Goal: Information Seeking & Learning: Find specific fact

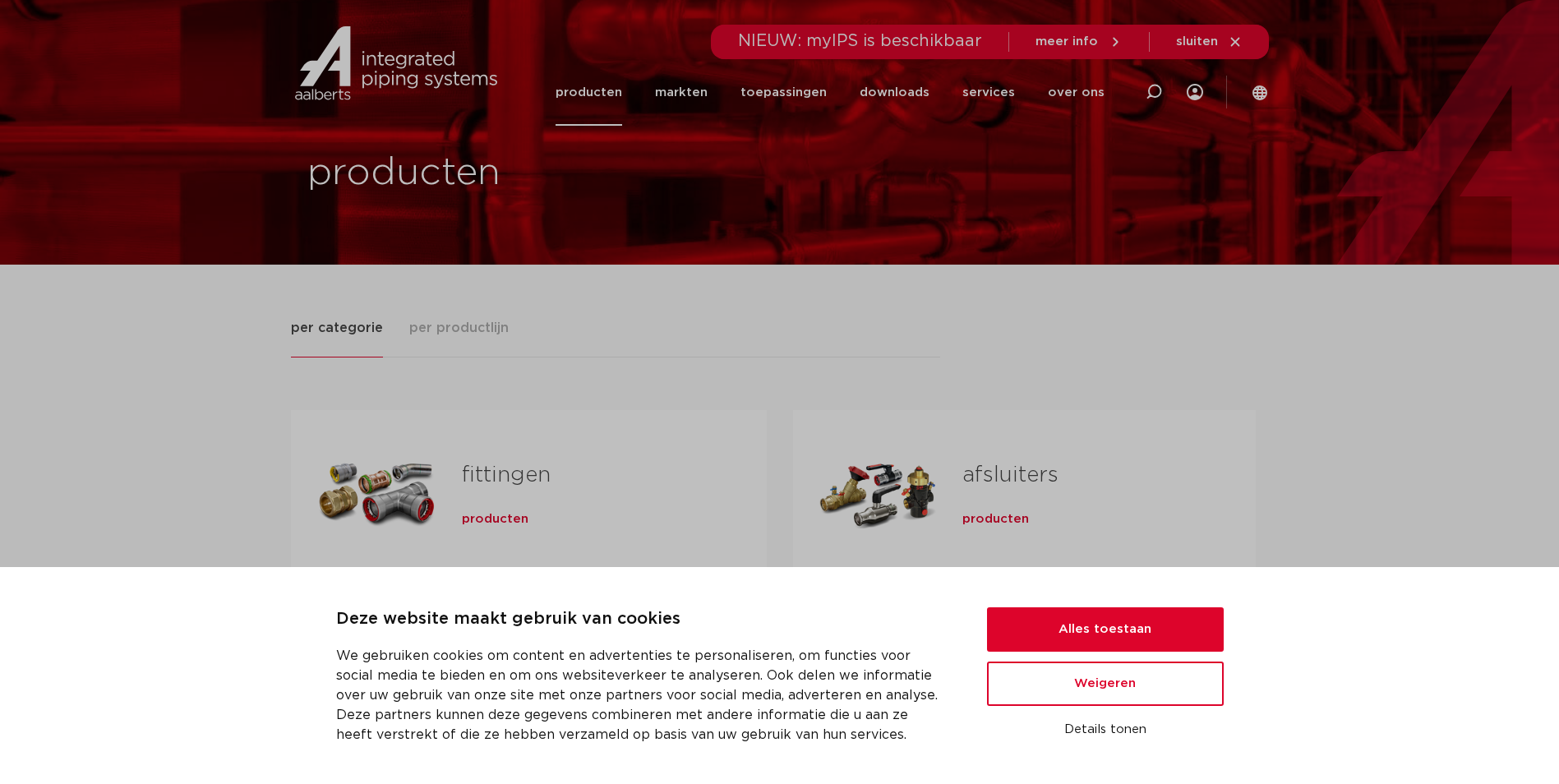
click at [961, 290] on div "per categorie per productlijn fittingen producten buizen producten" at bounding box center [780, 680] width 978 height 832
click at [1094, 623] on button "Alles toestaan" at bounding box center [1104, 630] width 236 height 44
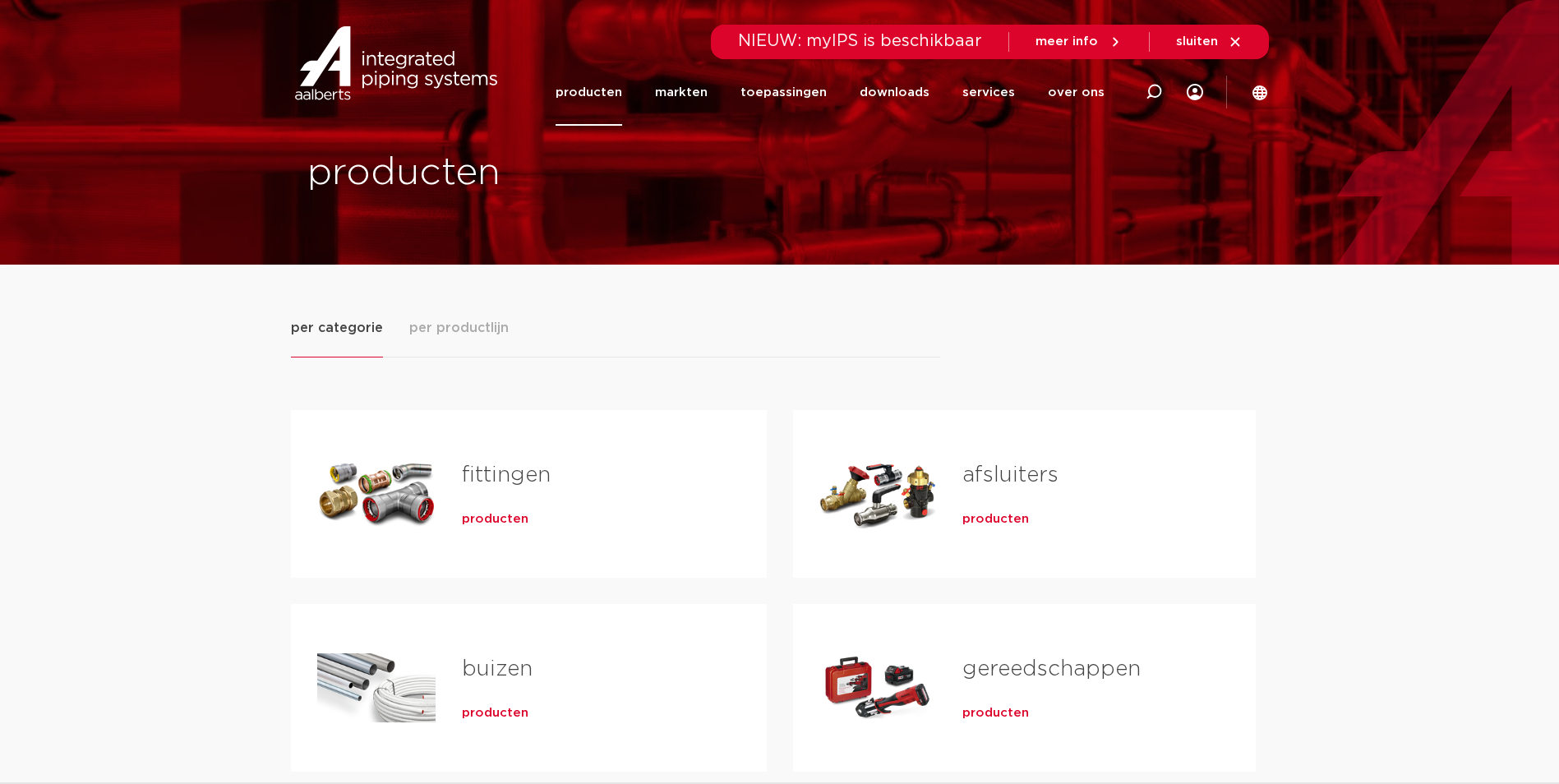
click at [502, 512] on span "producten" at bounding box center [495, 519] width 67 height 16
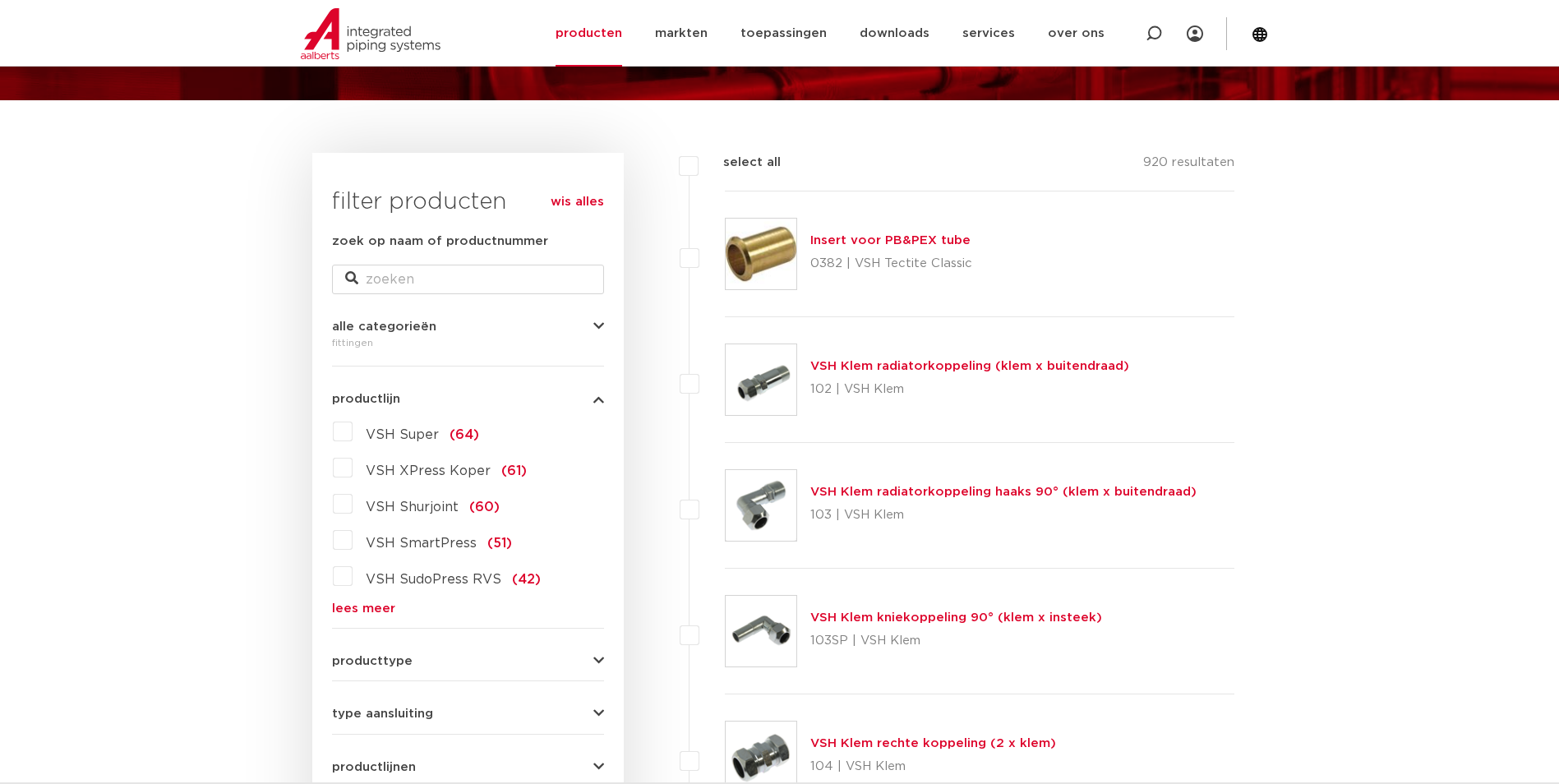
click at [380, 603] on link "lees meer" at bounding box center [468, 608] width 272 height 12
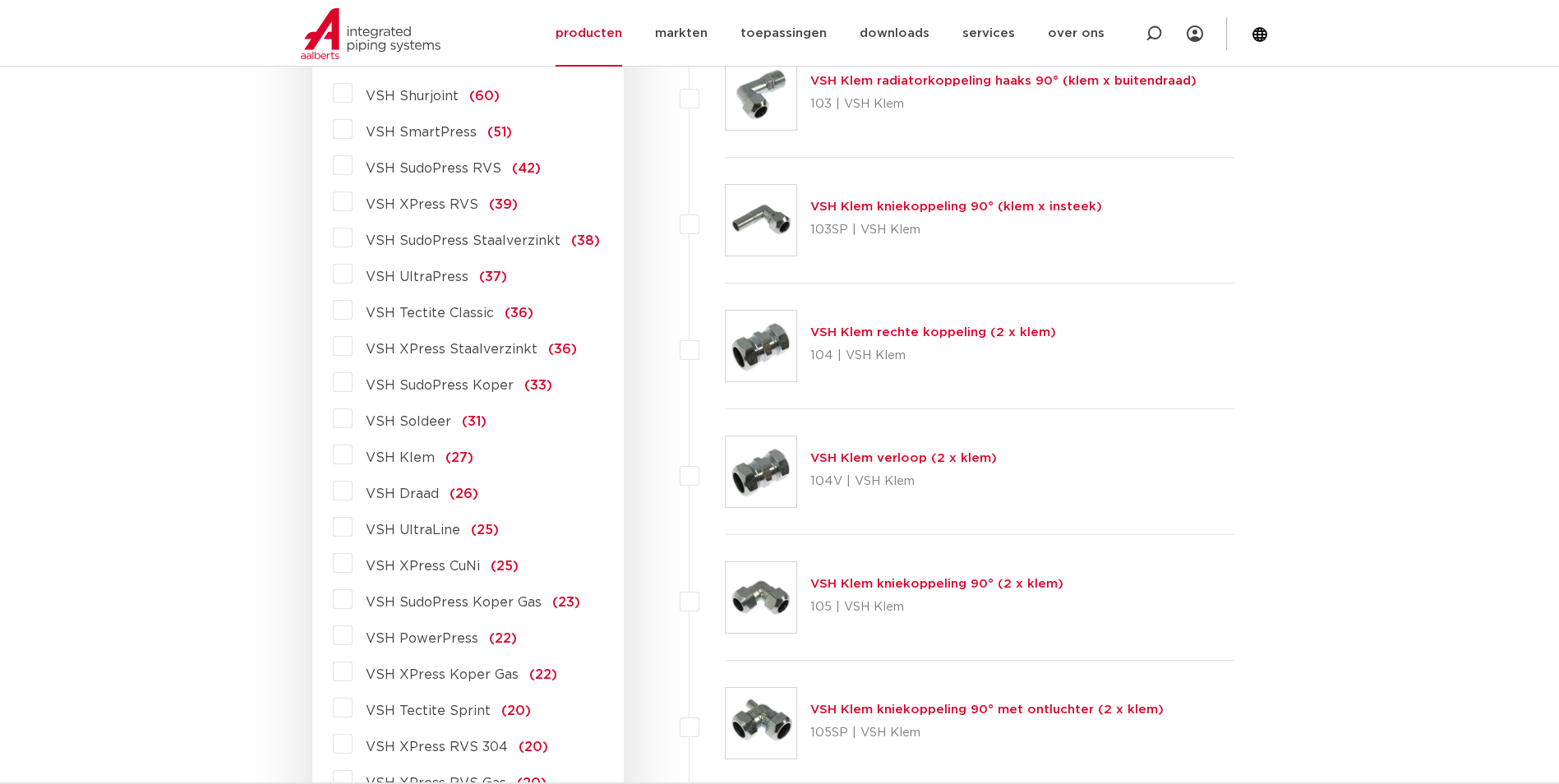
scroll to position [657, 0]
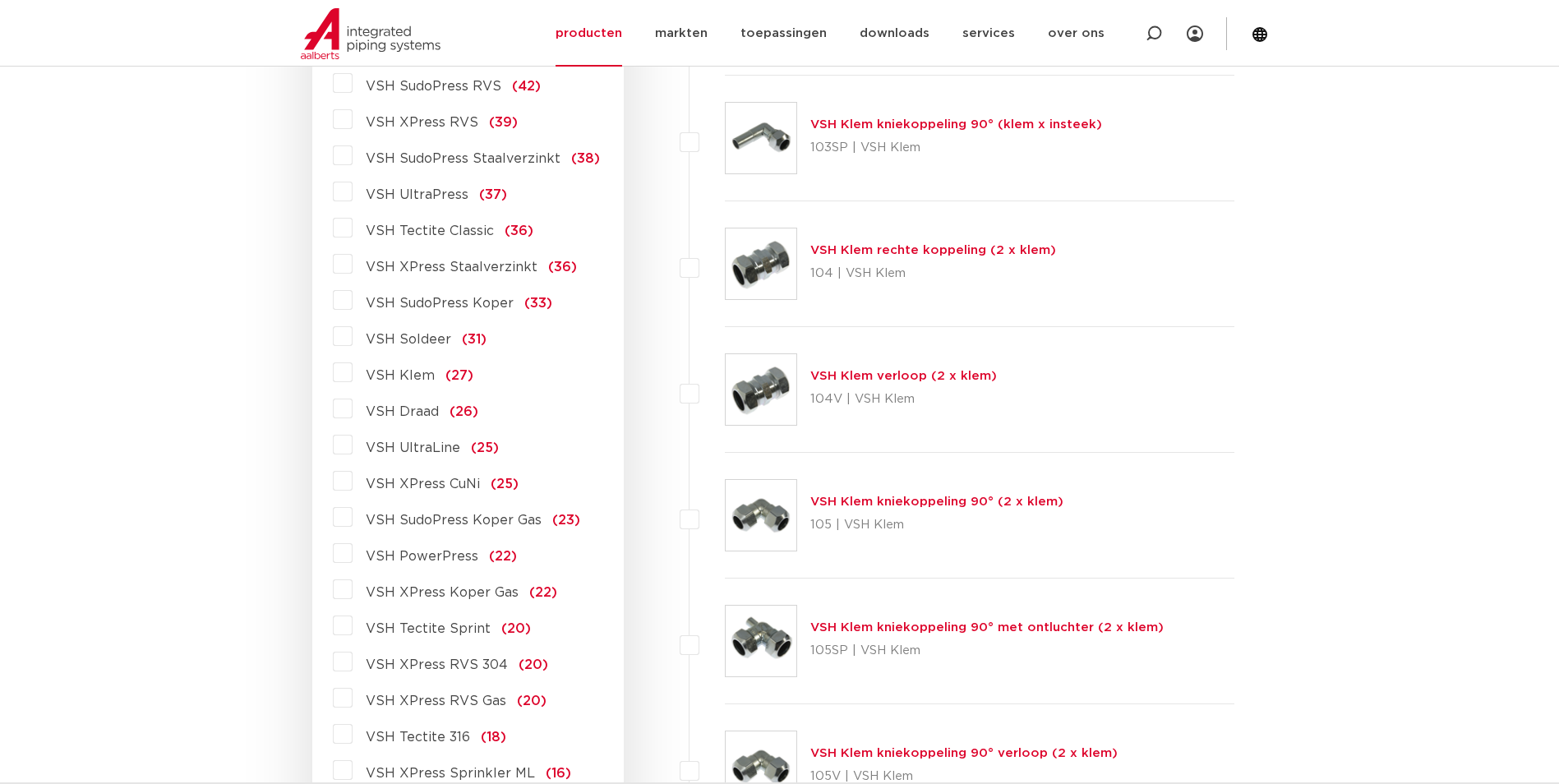
click at [352, 553] on label "VSH PowerPress (22)" at bounding box center [434, 553] width 165 height 26
click at [0, 0] on input "VSH PowerPress (22)" at bounding box center [0, 0] width 0 height 0
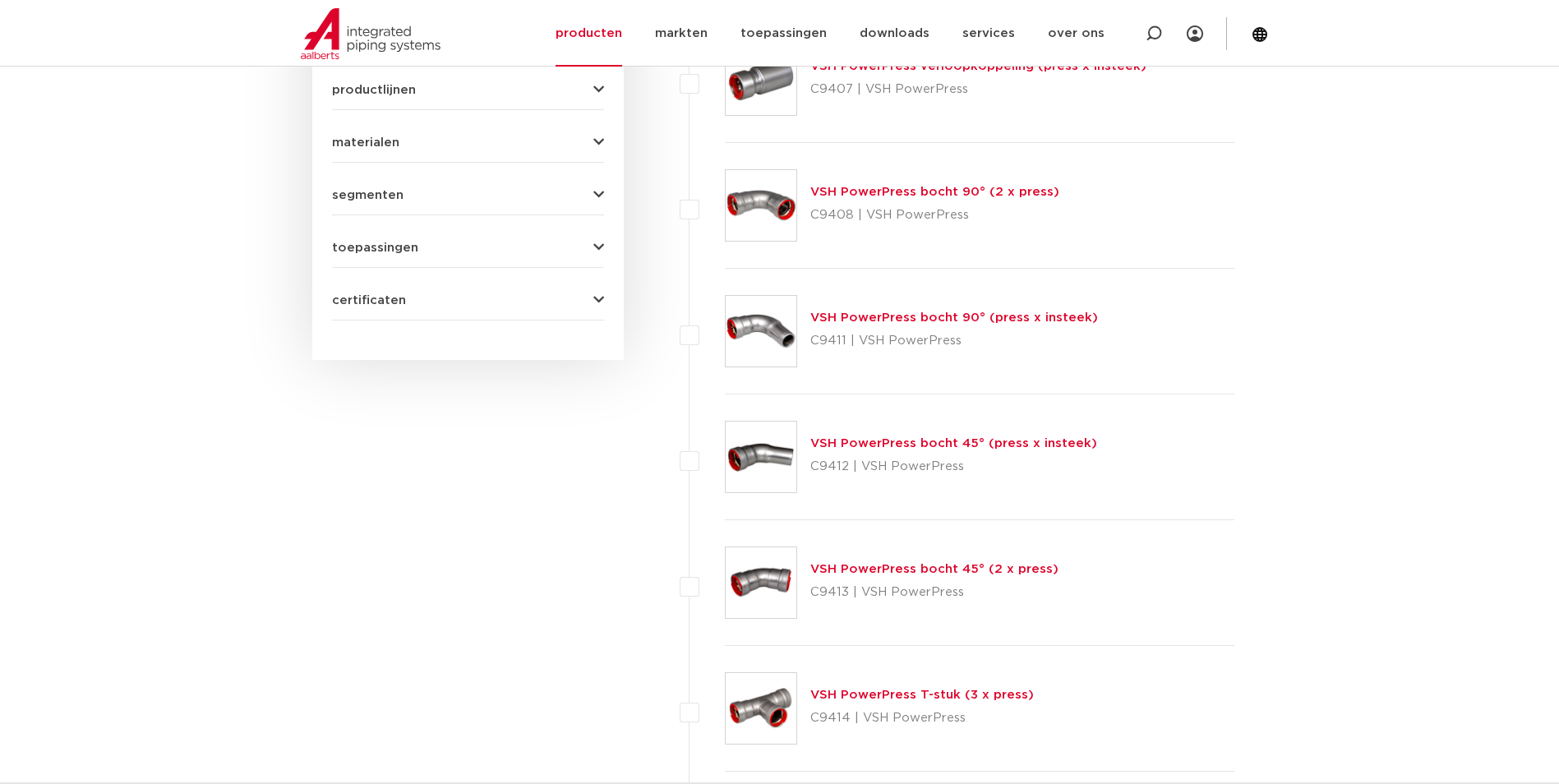
scroll to position [923, 0]
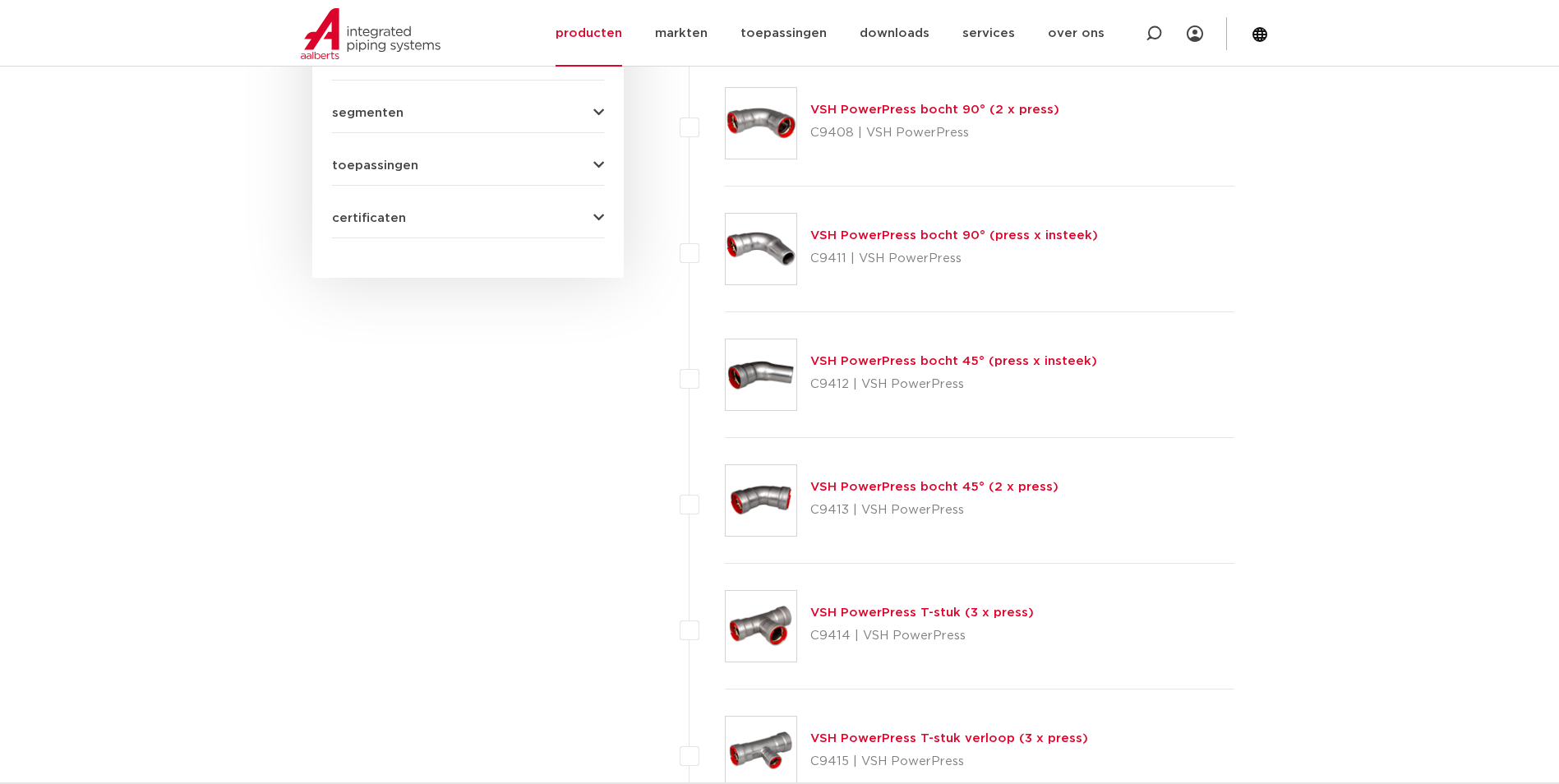
click at [899, 485] on link "VSH PowerPress bocht 45° (2 x press)" at bounding box center [934, 486] width 248 height 12
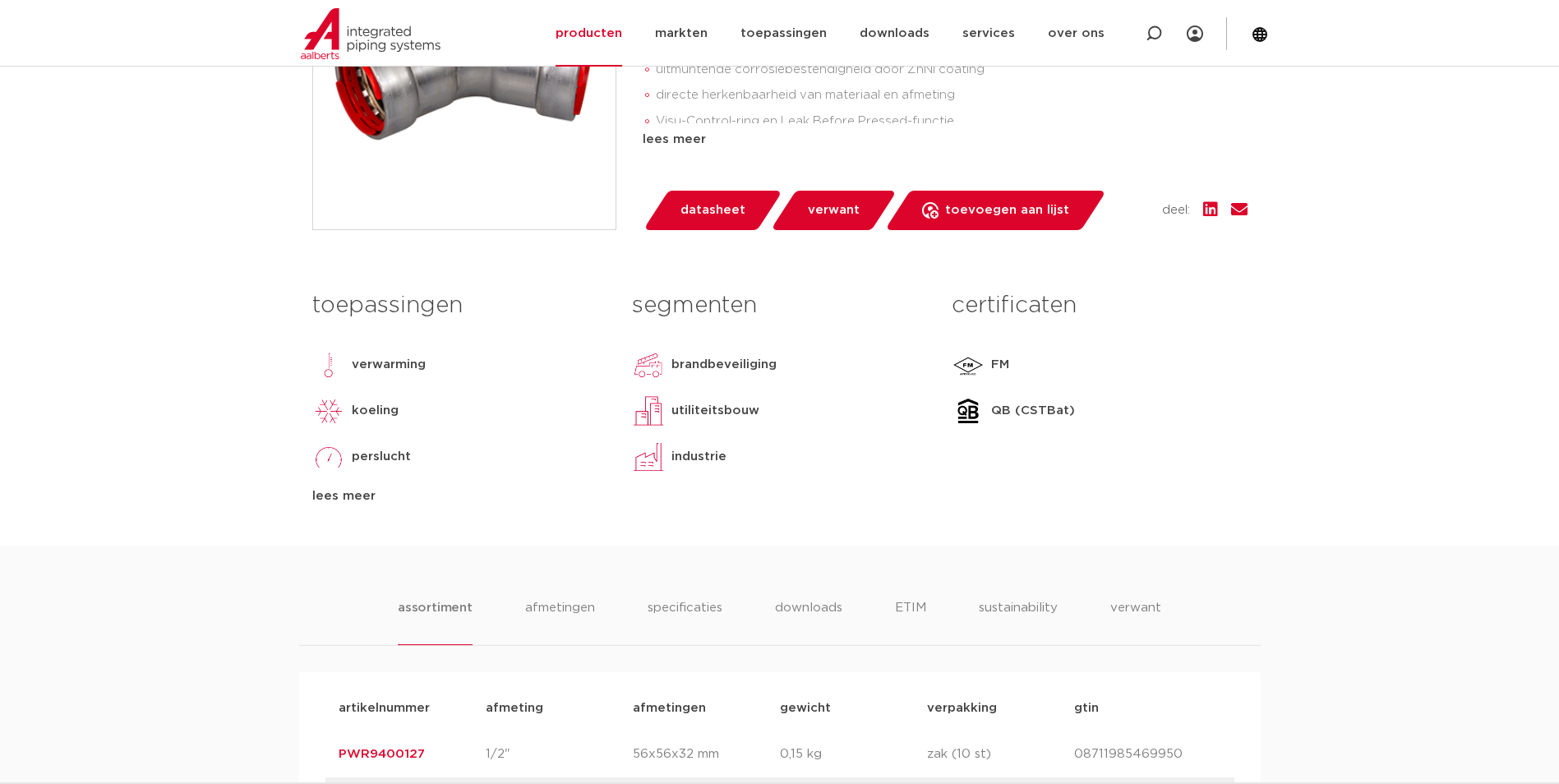
scroll to position [822, 0]
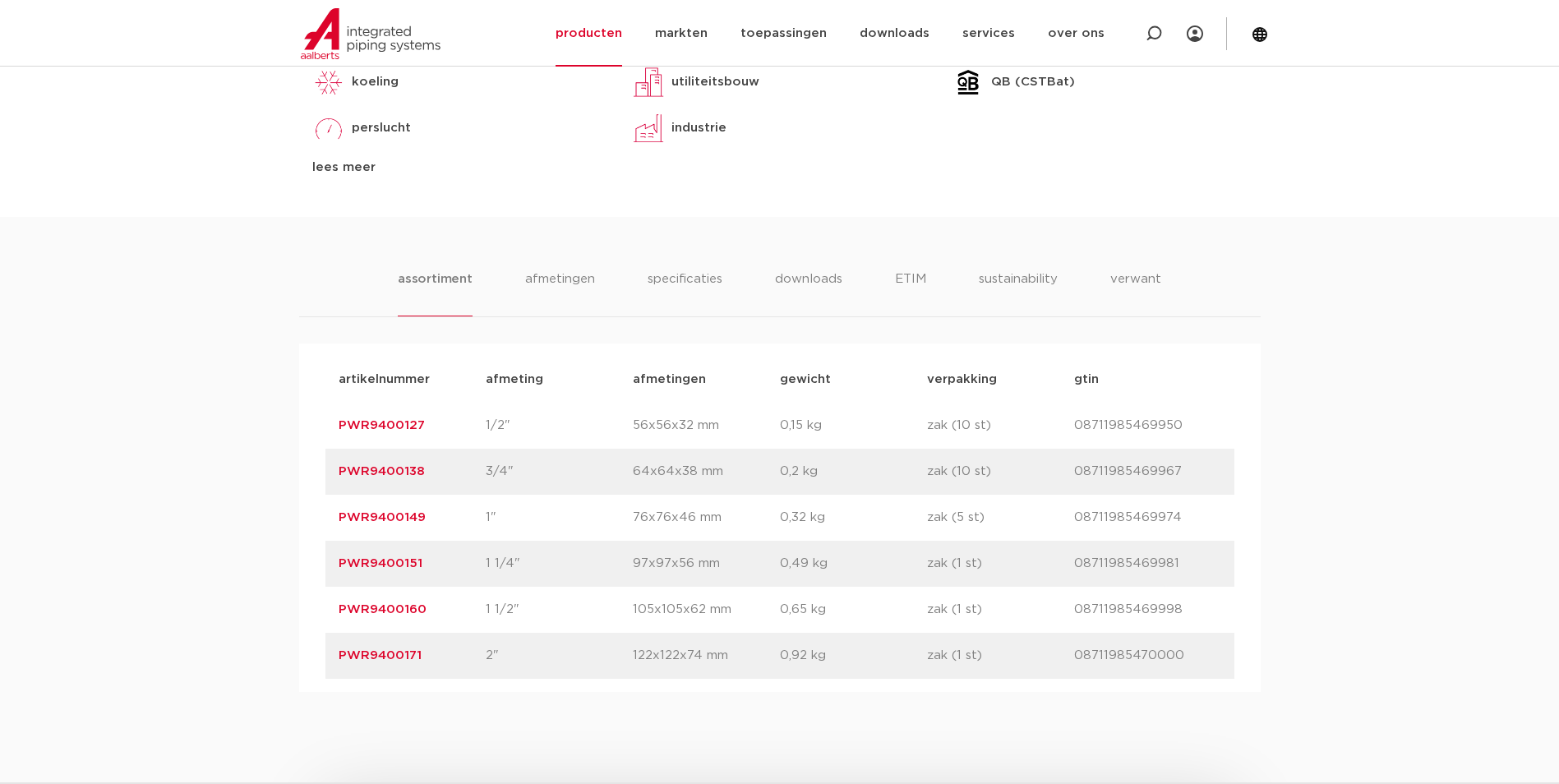
drag, startPoint x: 440, startPoint y: 653, endPoint x: 331, endPoint y: 651, distance: 109.0
click at [328, 649] on div "artikelnummer PWR9400171 afmeting 2" afmetingen 122x122x74 mm gewicht 0,92 kg v…" at bounding box center [779, 655] width 909 height 46
copy link "PWR9400171"
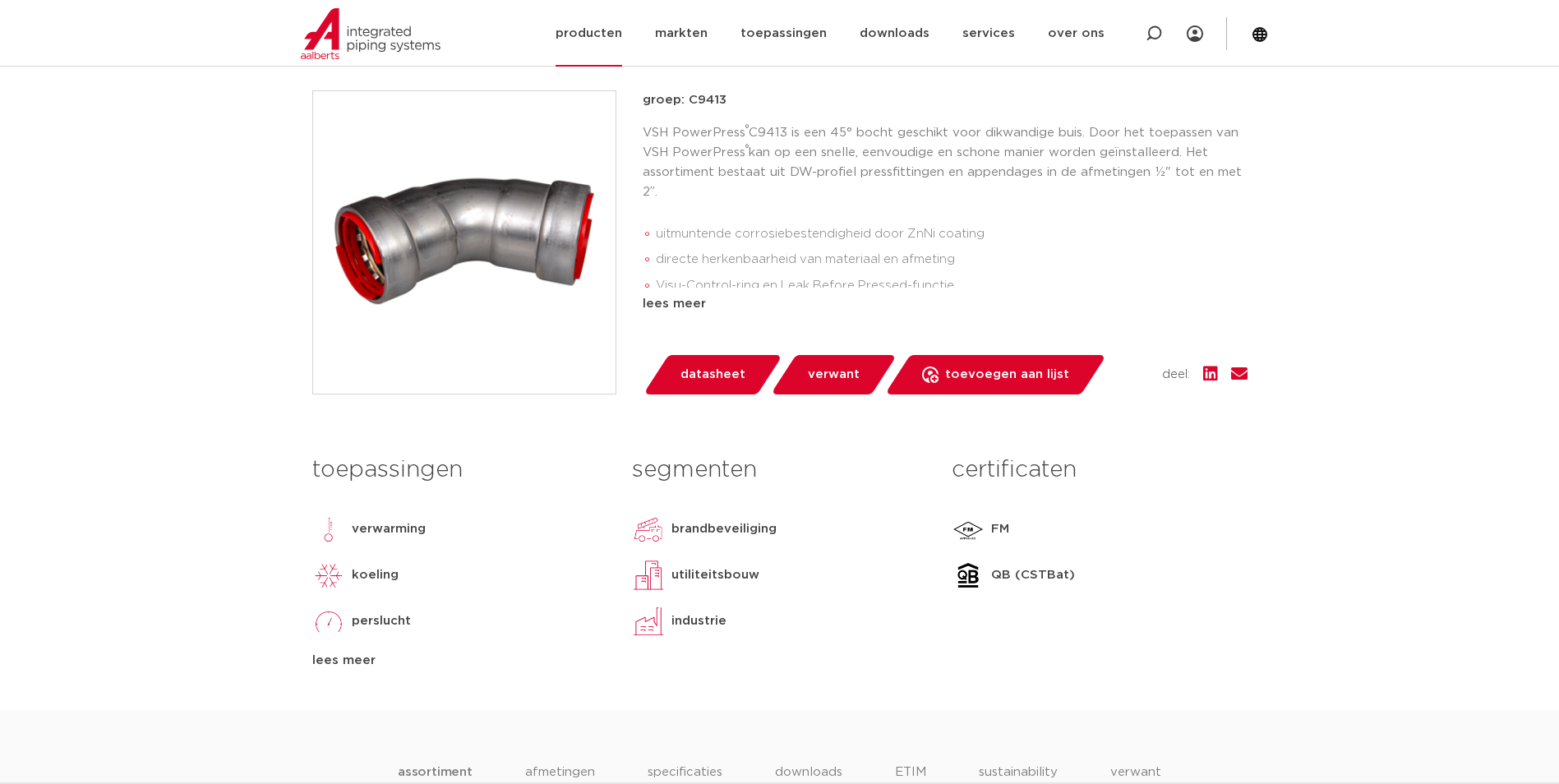
scroll to position [247, 0]
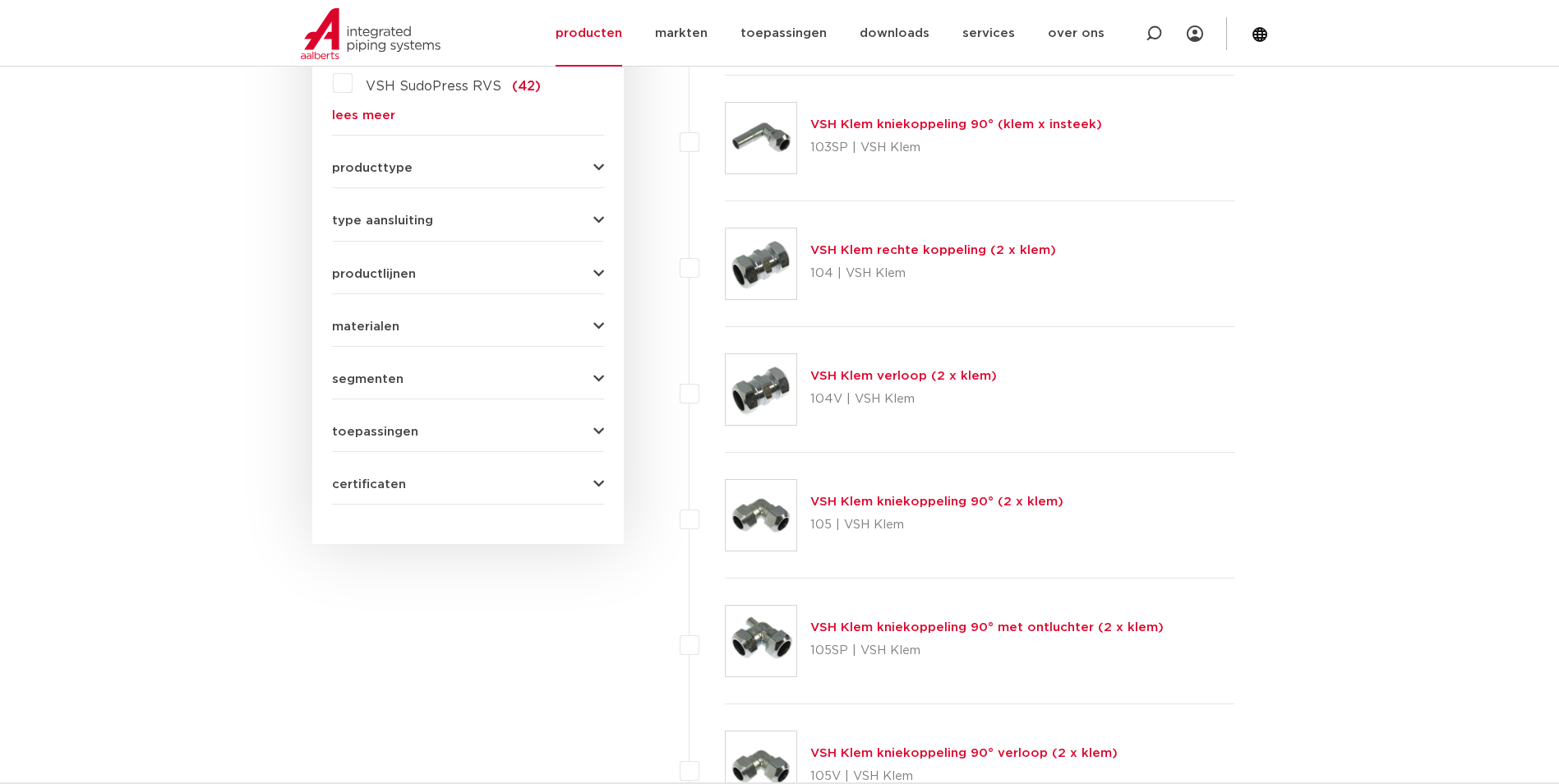
scroll to position [165, 0]
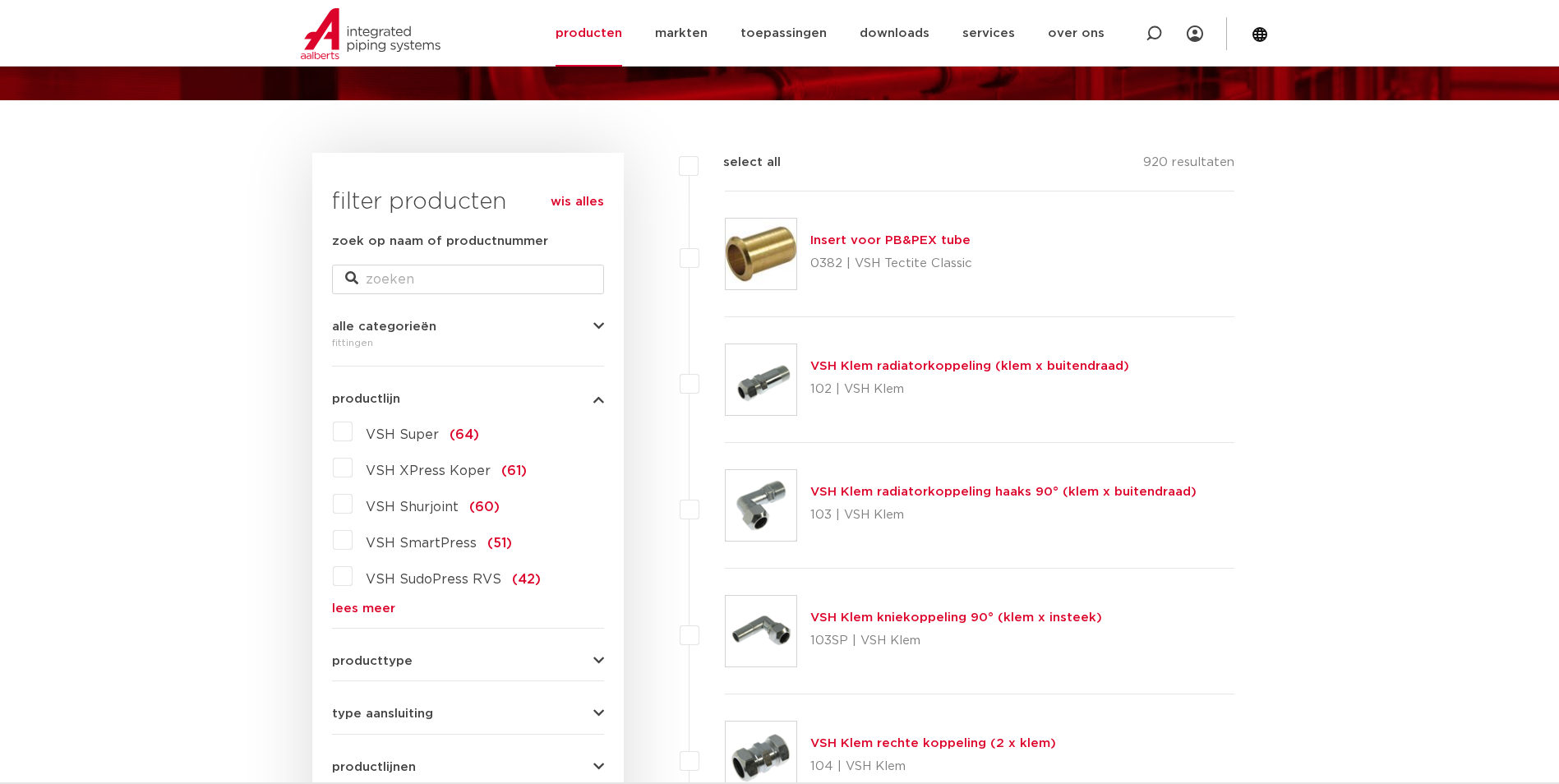
click at [365, 611] on link "lees meer" at bounding box center [468, 608] width 272 height 12
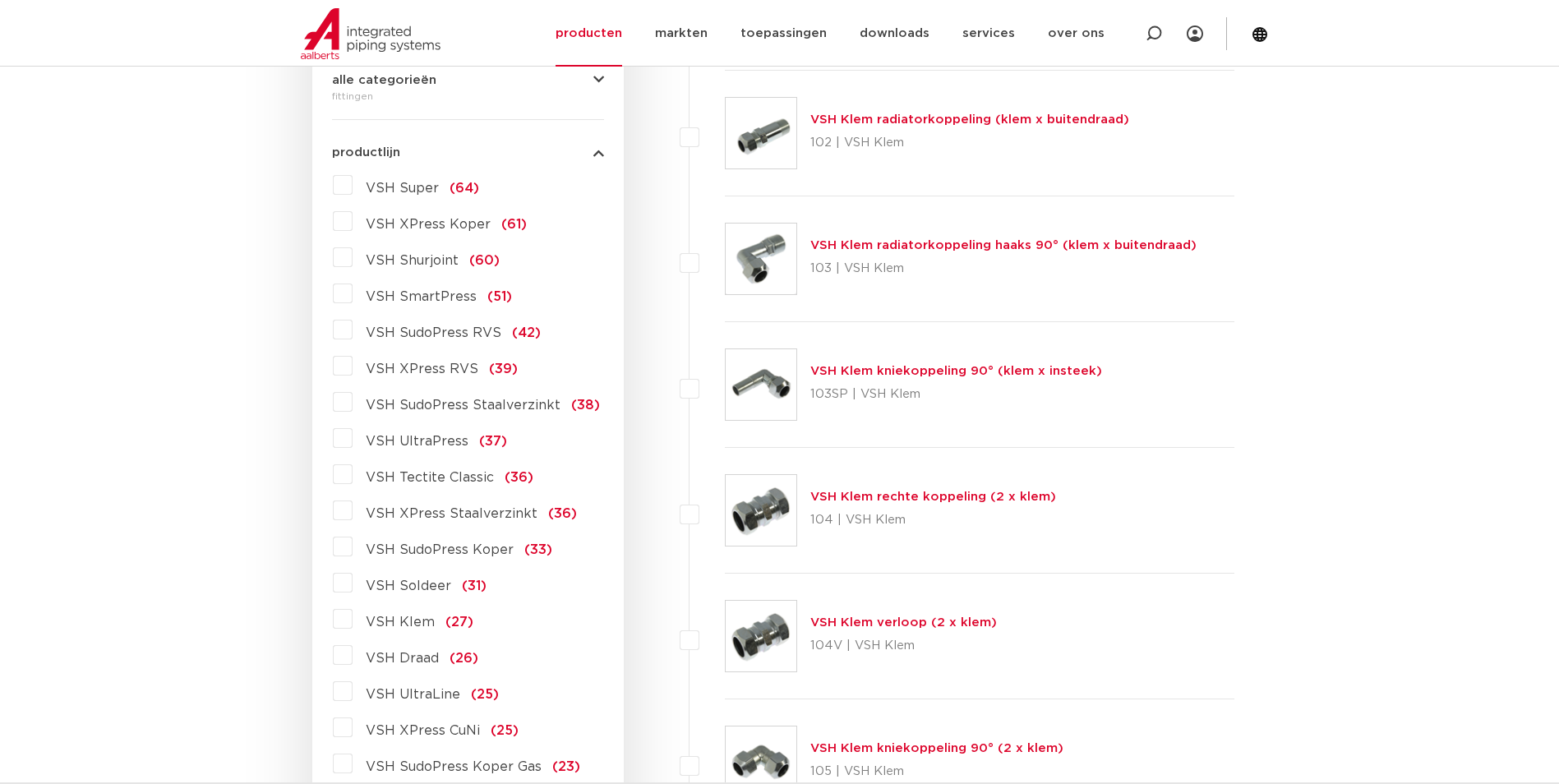
scroll to position [575, 0]
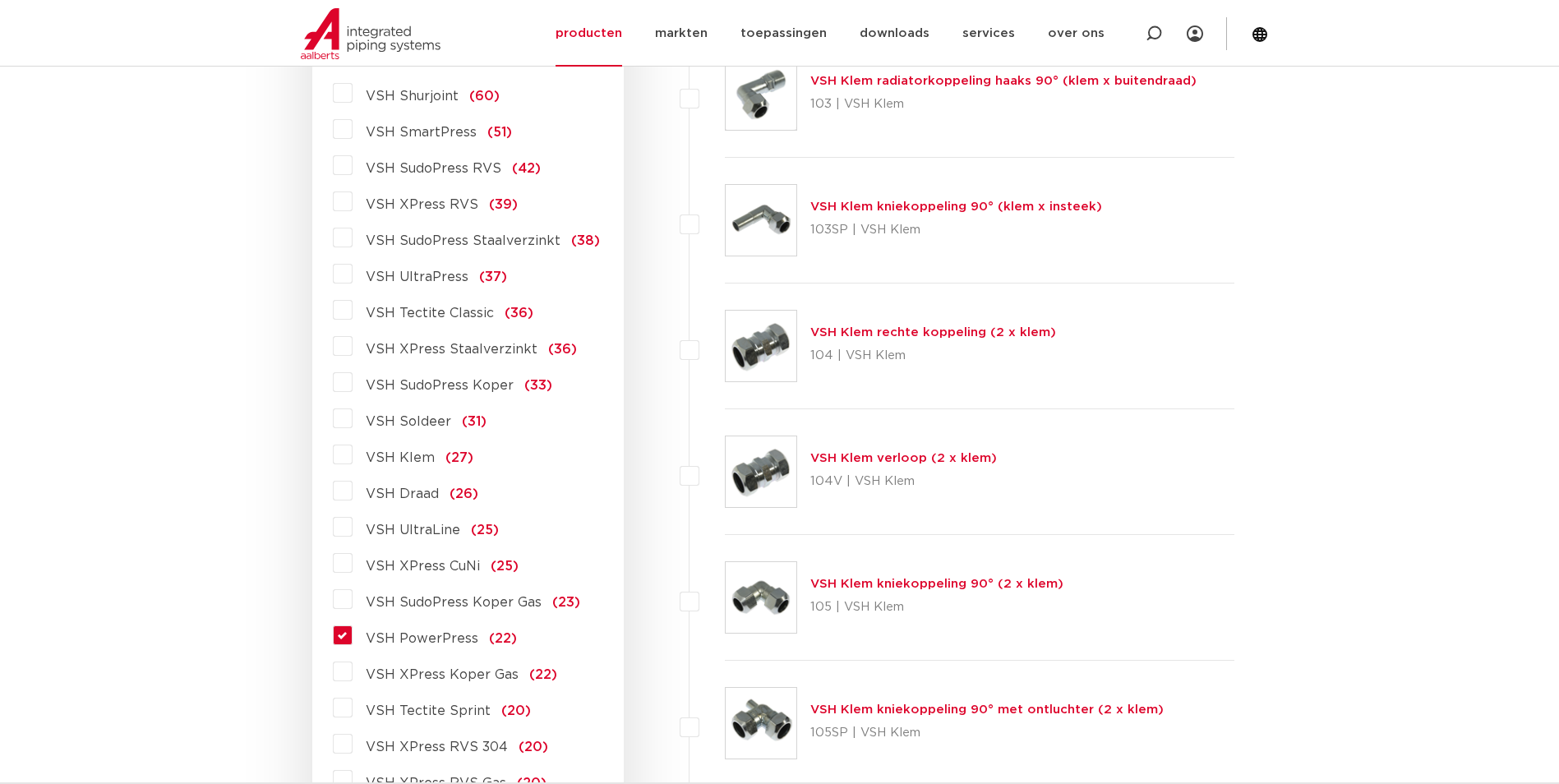
click at [352, 633] on label "VSH PowerPress (22)" at bounding box center [434, 635] width 165 height 26
click at [0, 0] on input "VSH PowerPress (22)" at bounding box center [0, 0] width 0 height 0
click at [352, 636] on label "VSH PowerPress (22)" at bounding box center [434, 635] width 165 height 26
click at [0, 0] on input "VSH PowerPress (22)" at bounding box center [0, 0] width 0 height 0
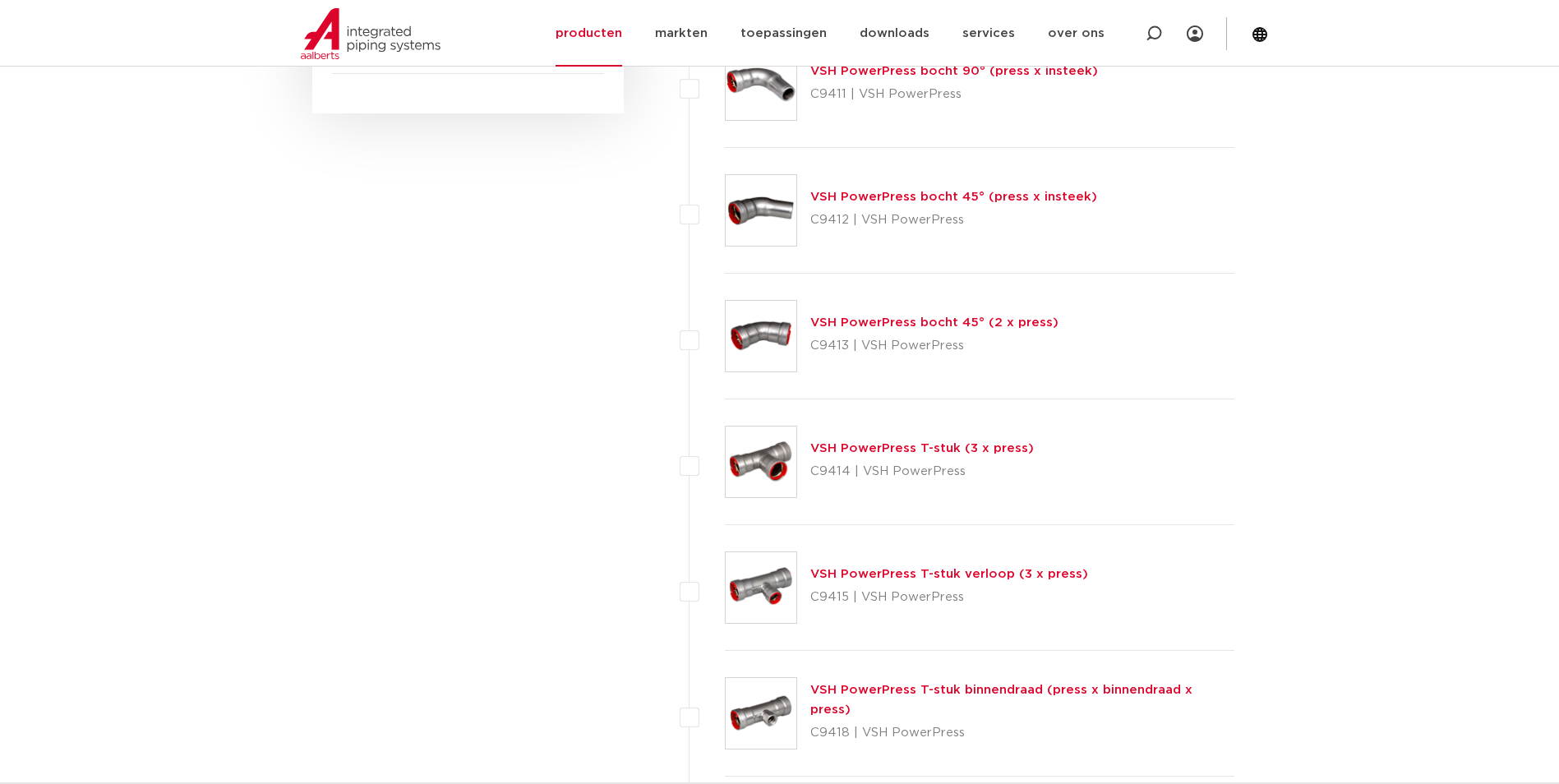
scroll to position [1006, 0]
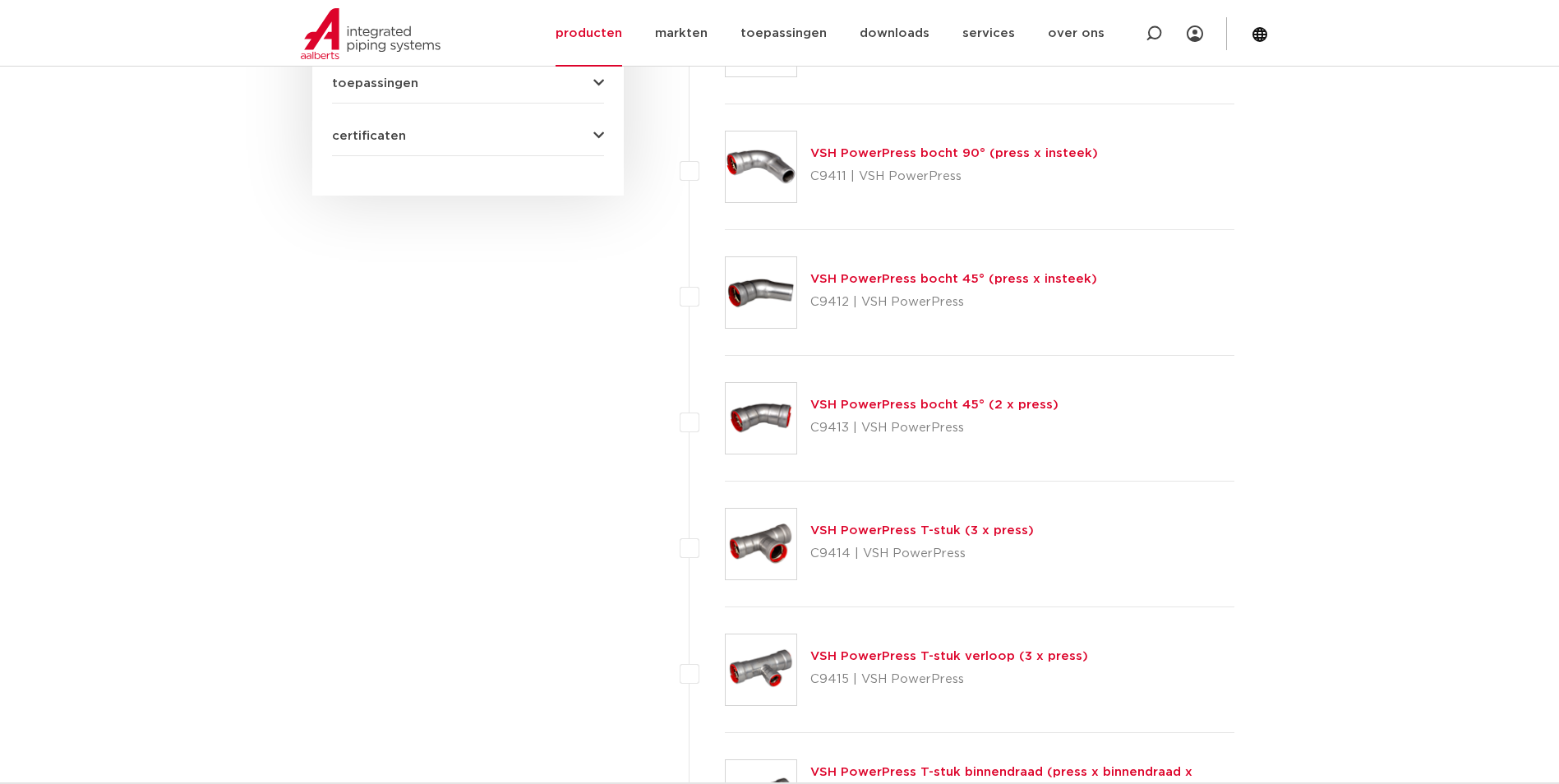
click at [867, 276] on link "VSH PowerPress bocht 45° (press x insteek)" at bounding box center [953, 279] width 287 height 12
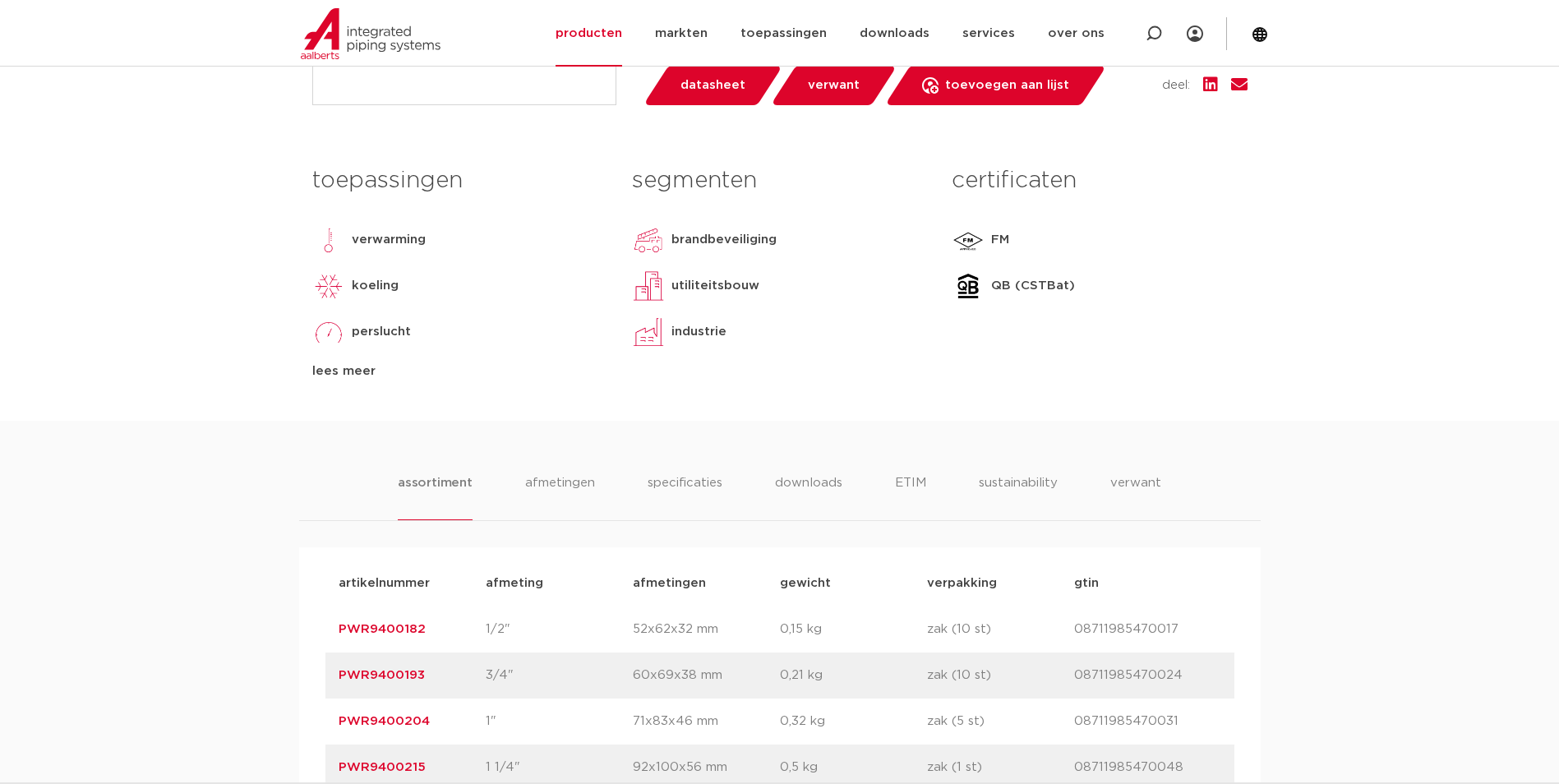
scroll to position [903, 0]
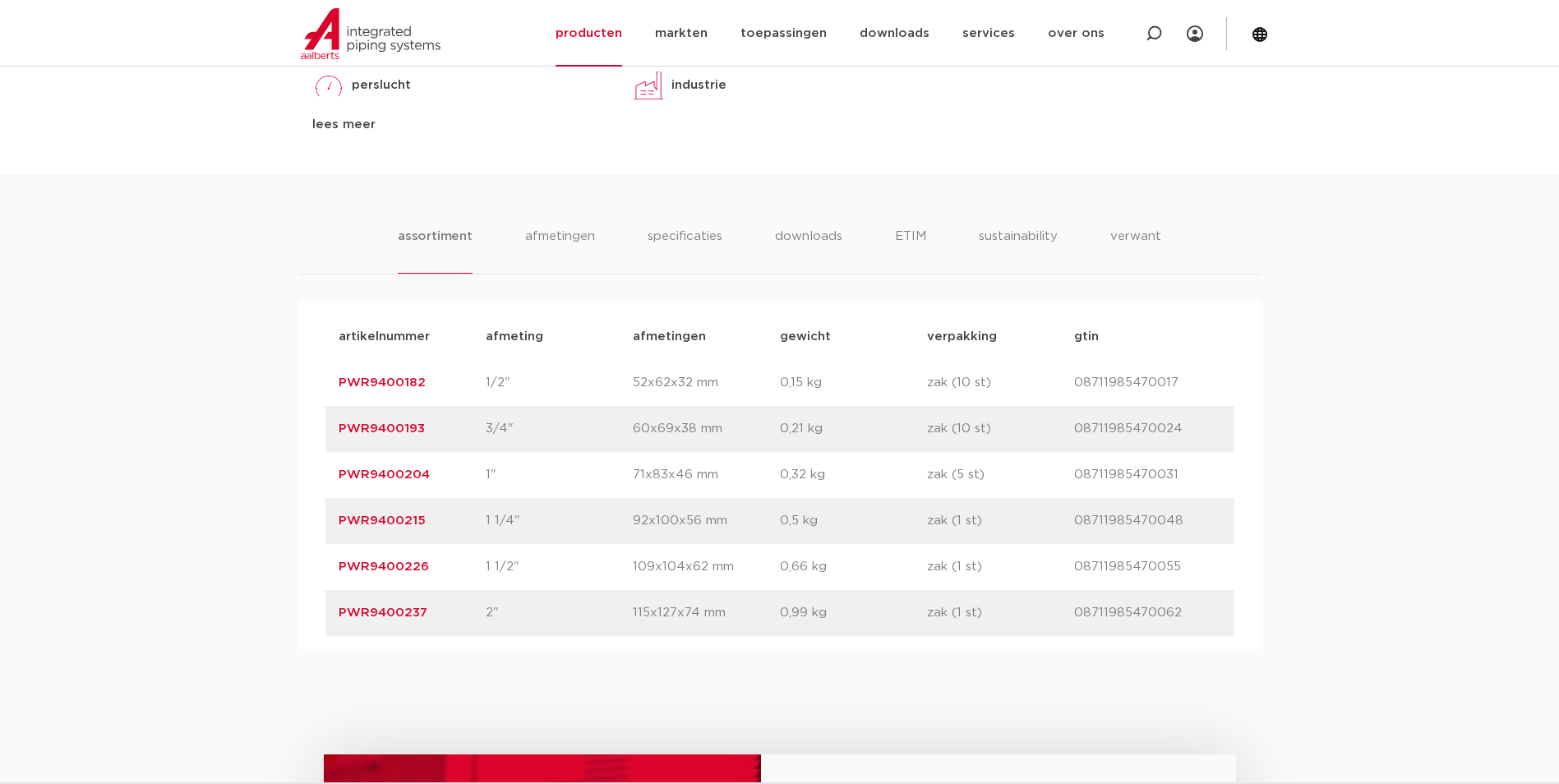
drag, startPoint x: 430, startPoint y: 616, endPoint x: 335, endPoint y: 615, distance: 95.0
click at [335, 615] on div "artikelnummer PWR9400237 afmeting 2" afmetingen 115x127x74 mm gewicht 0,99 kg v…" at bounding box center [779, 613] width 909 height 46
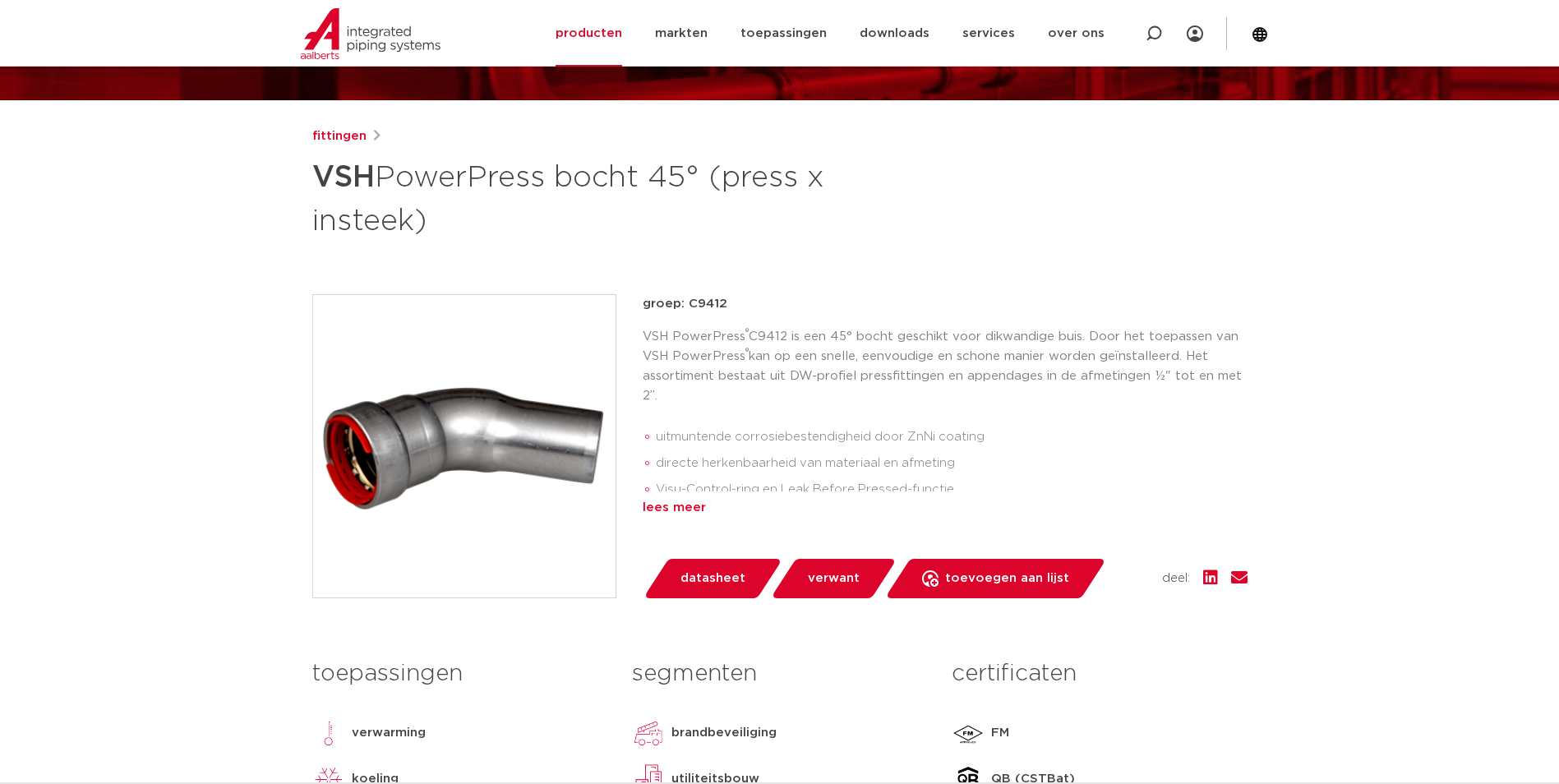
scroll to position [82, 0]
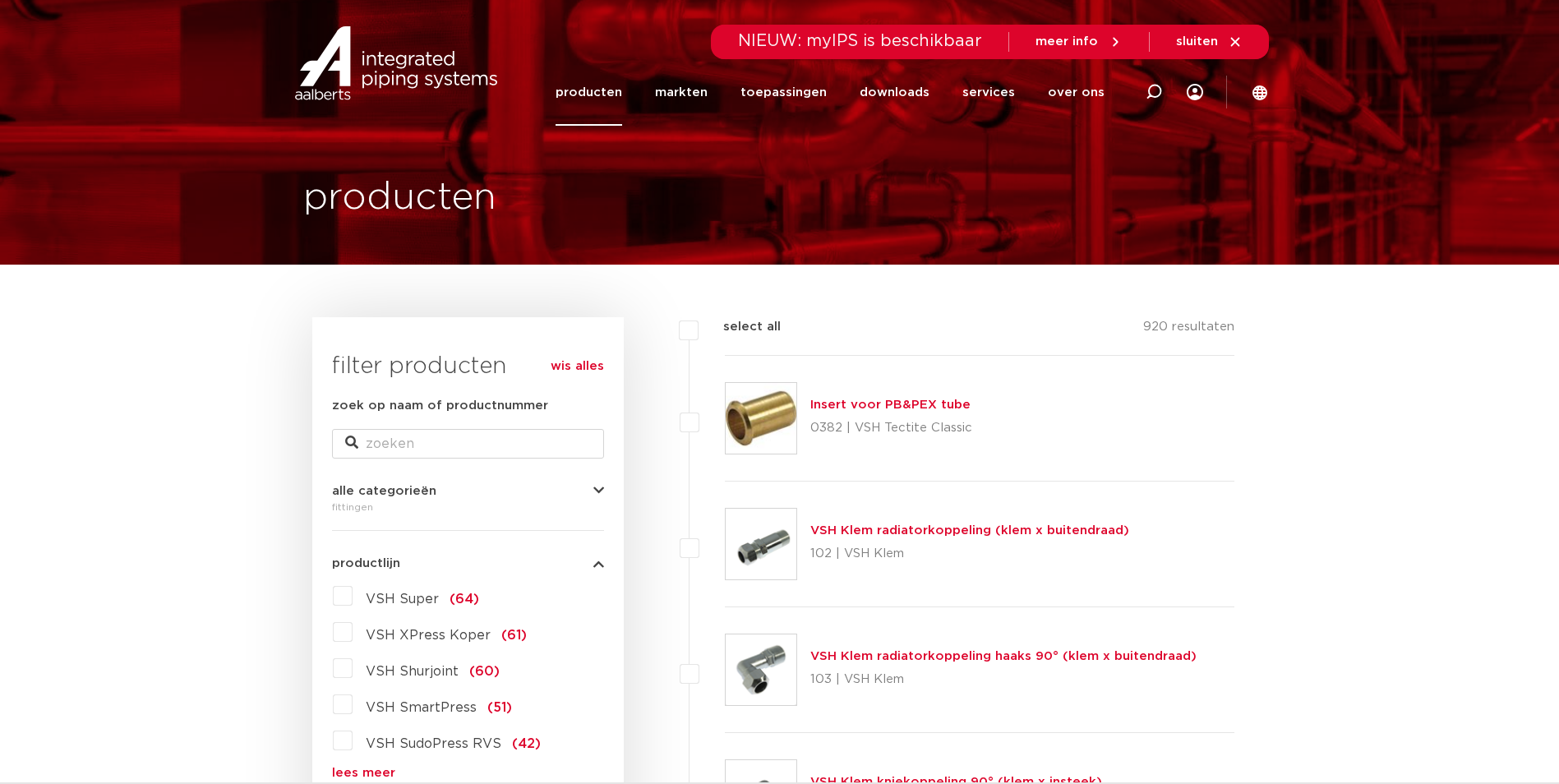
scroll to position [328, 0]
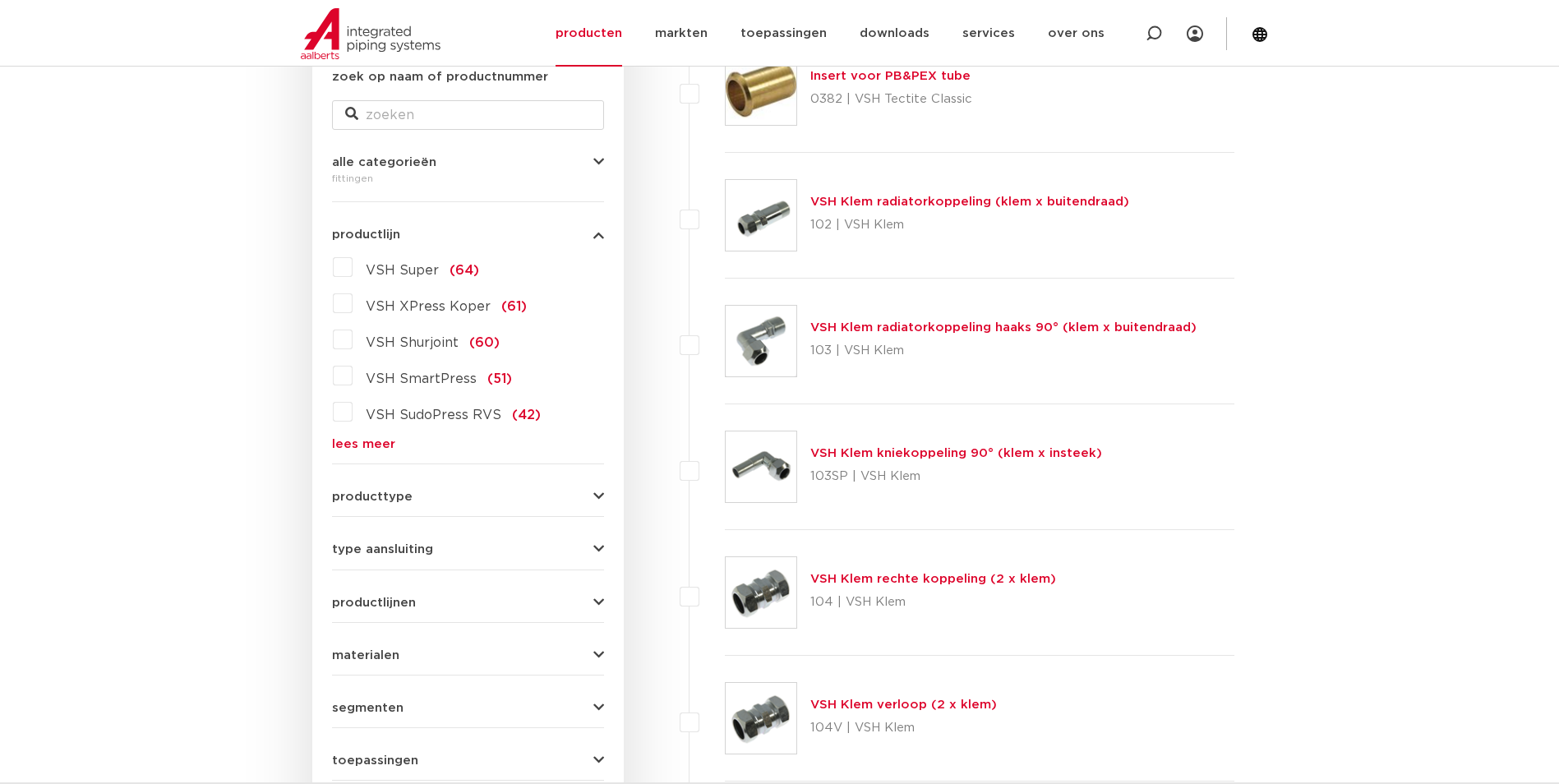
click at [342, 444] on link "lees meer" at bounding box center [468, 444] width 272 height 12
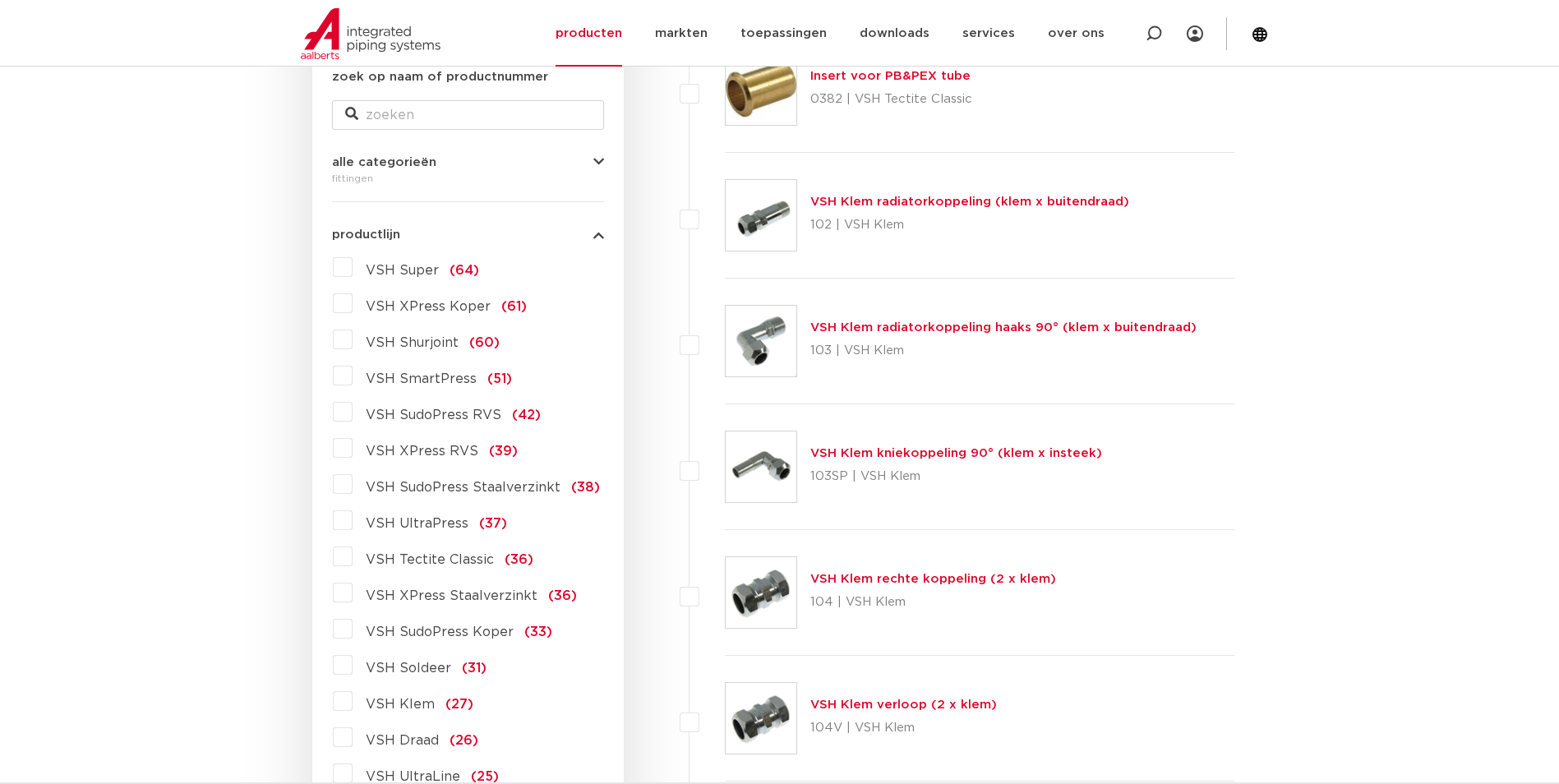
scroll to position [575, 0]
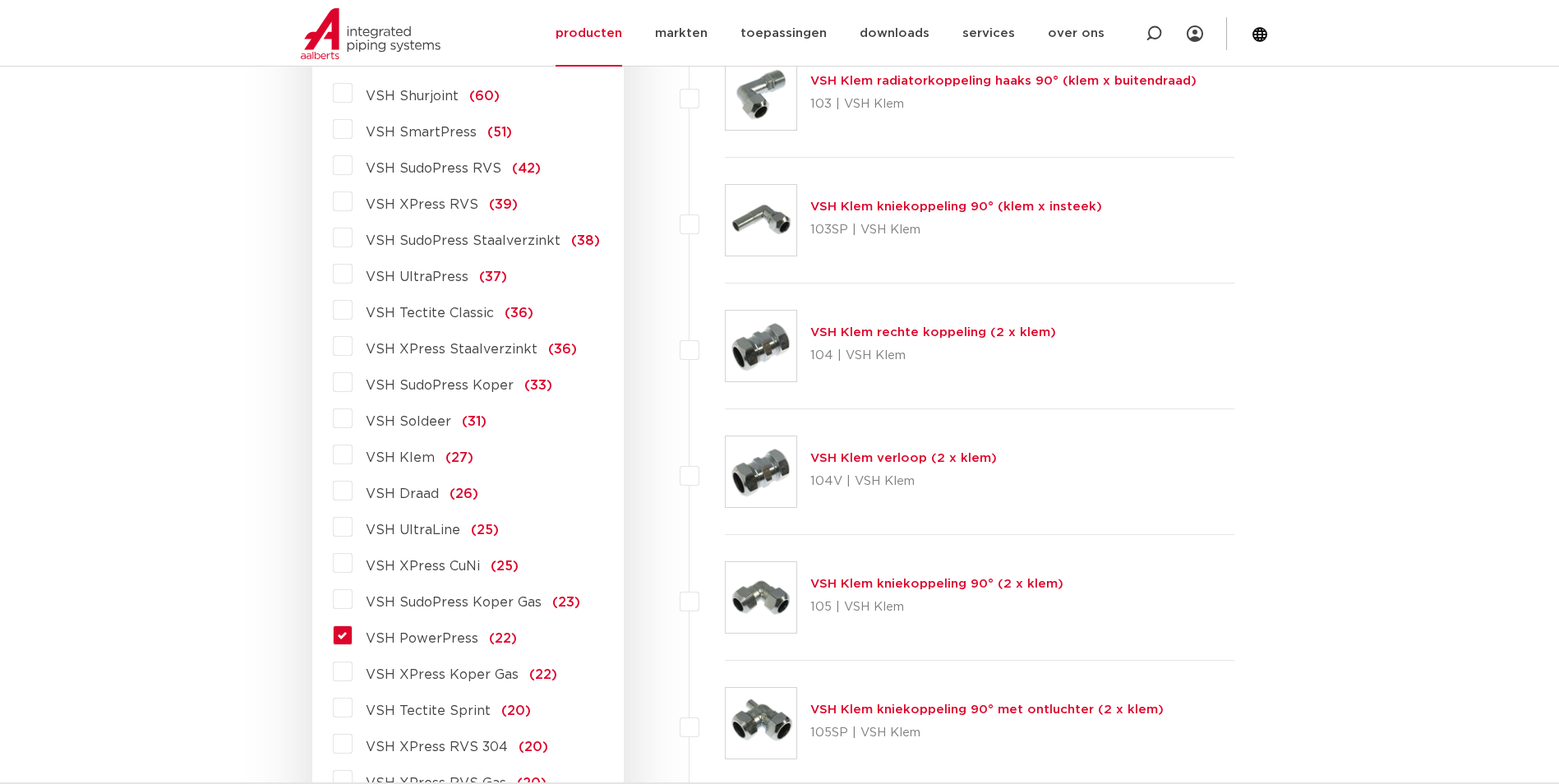
click at [352, 634] on label "VSH PowerPress (22)" at bounding box center [434, 635] width 165 height 26
click at [0, 0] on input "VSH PowerPress (22)" at bounding box center [0, 0] width 0 height 0
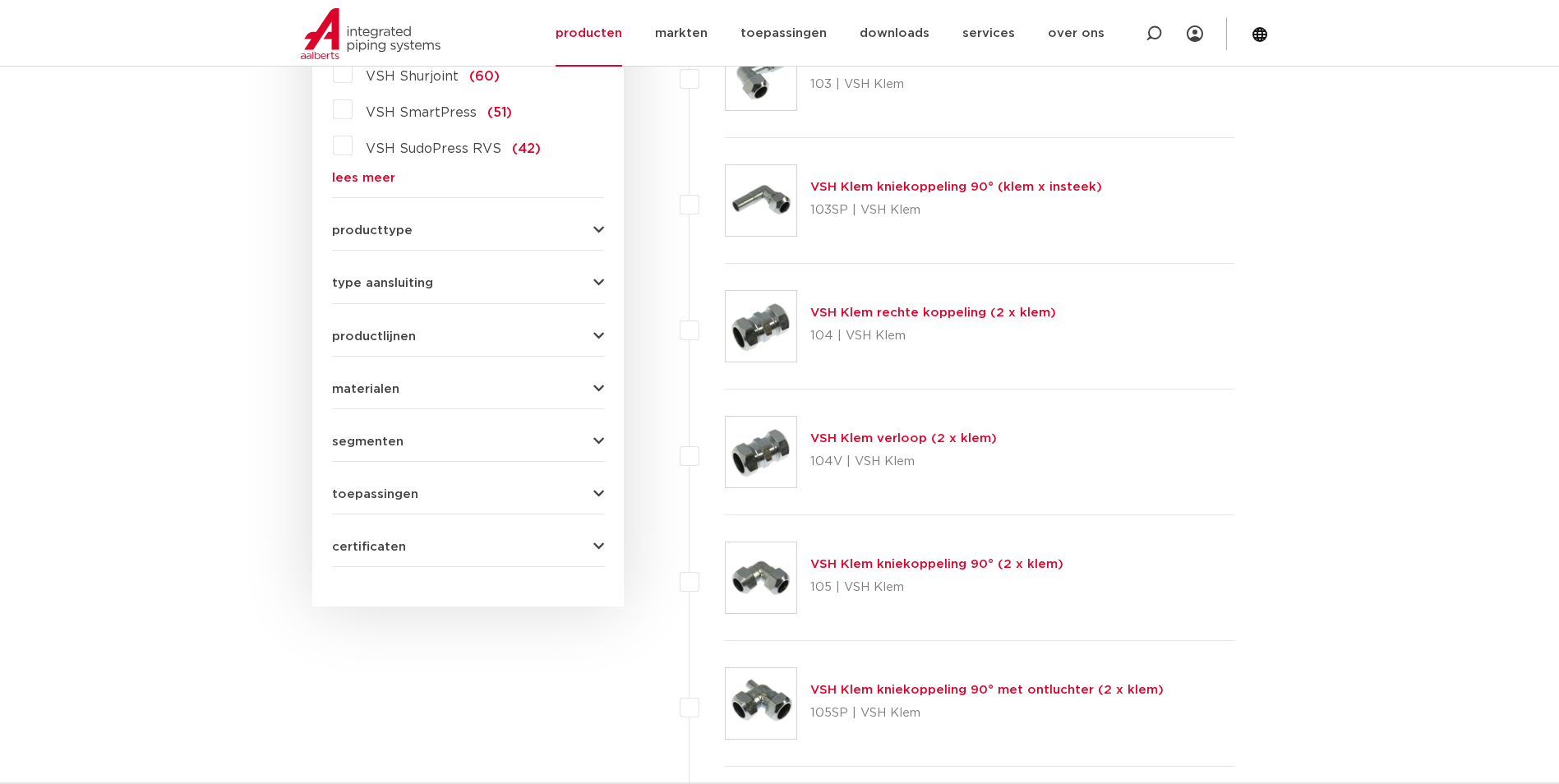
scroll to position [348, 0]
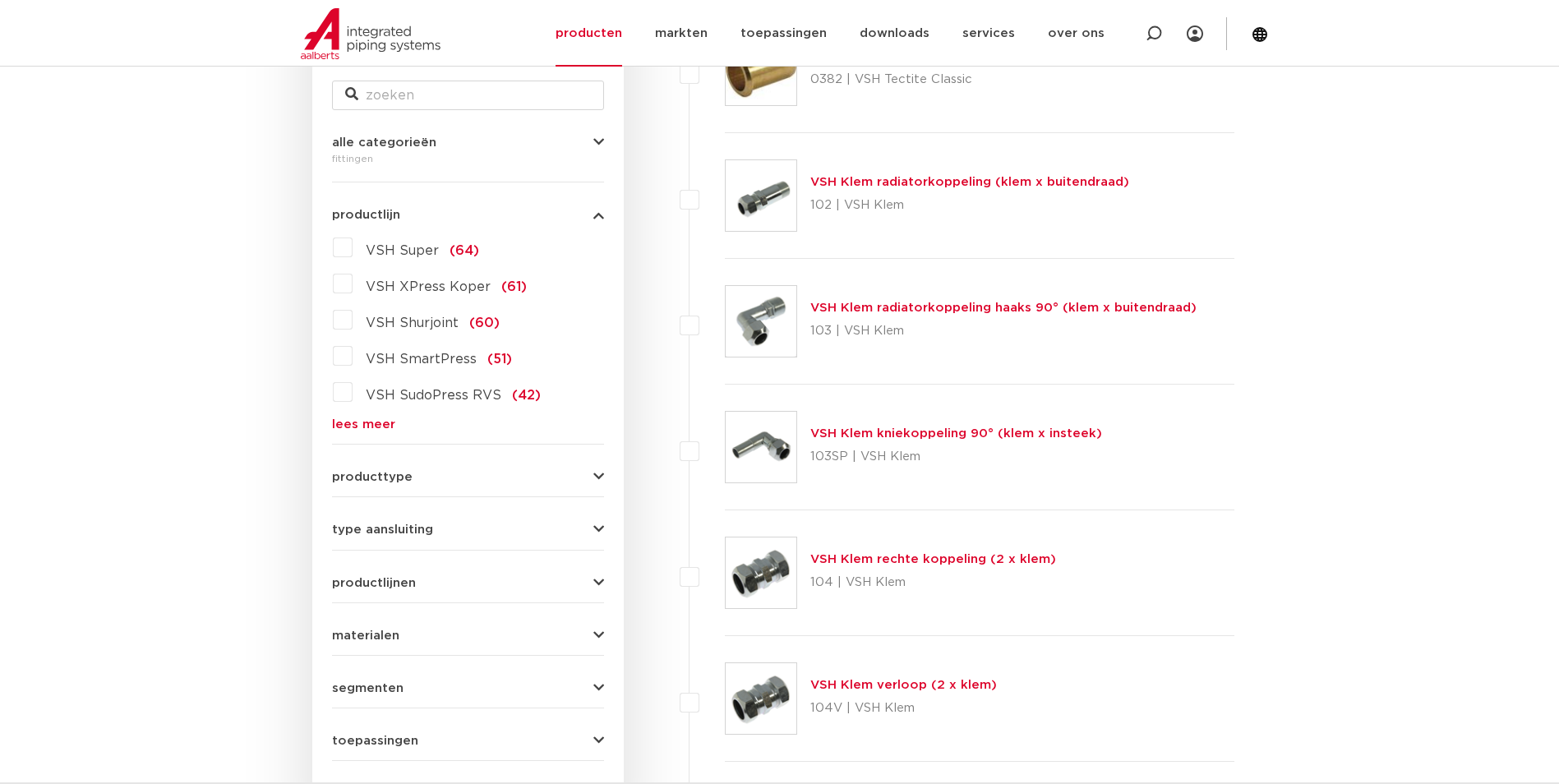
click at [361, 418] on link "lees meer" at bounding box center [468, 424] width 272 height 12
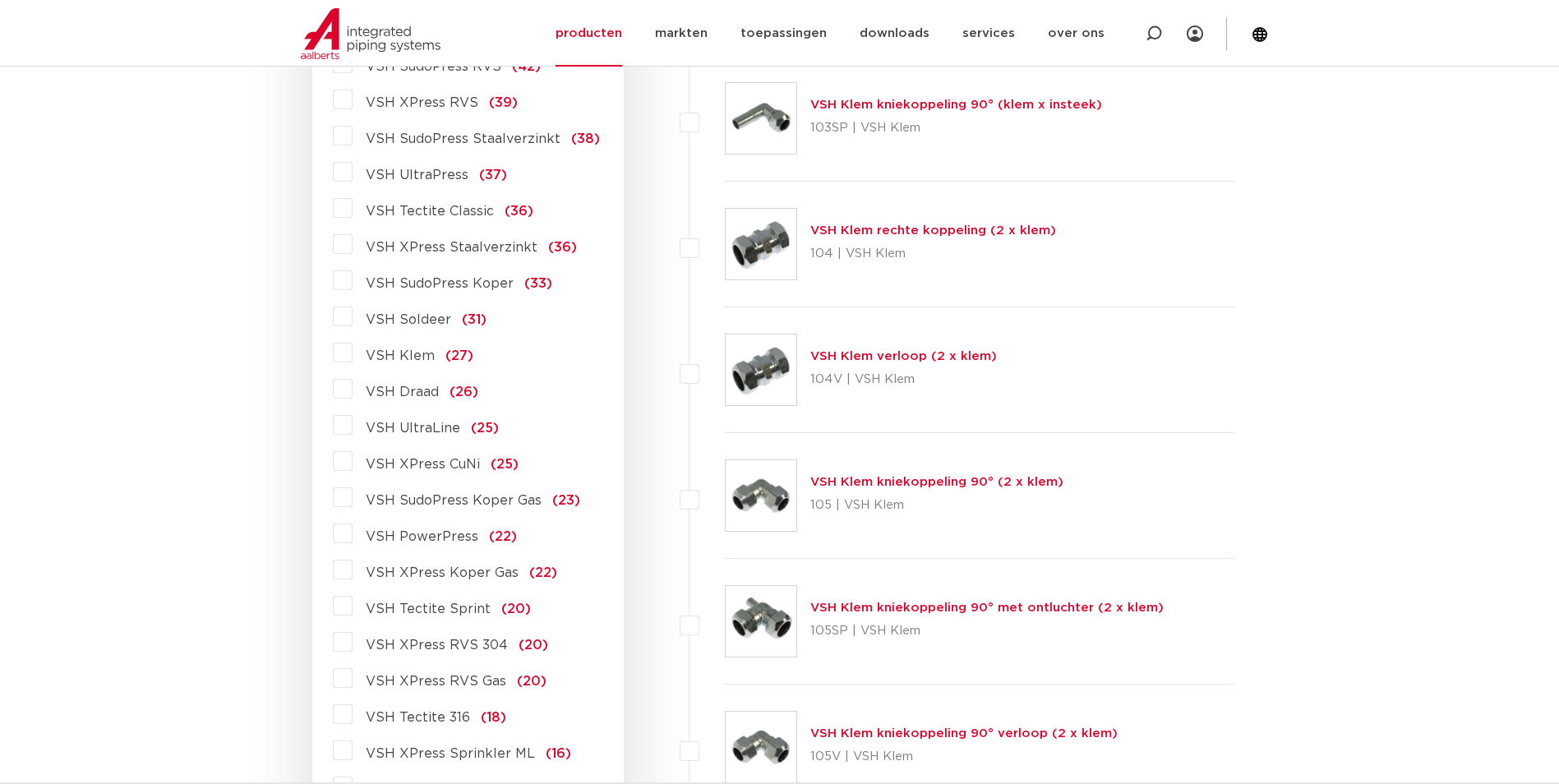
scroll to position [759, 0]
